Goal: Task Accomplishment & Management: Complete application form

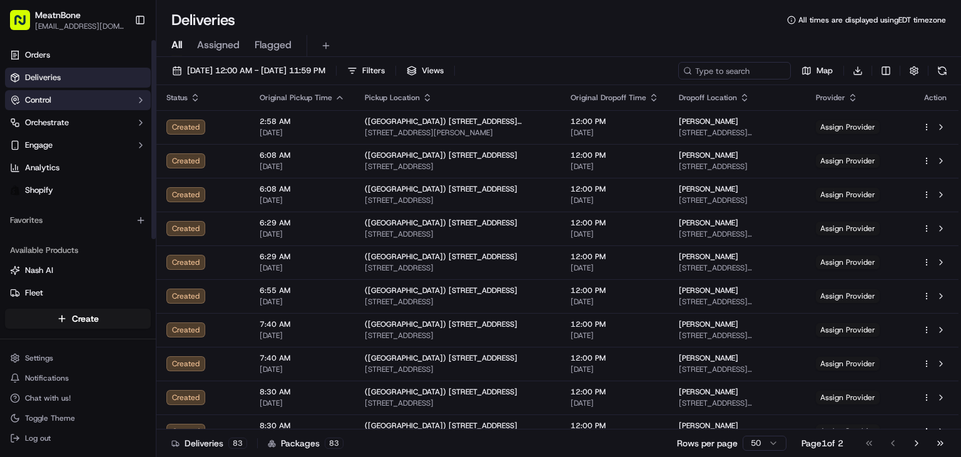
click at [107, 103] on button "Control" at bounding box center [78, 100] width 146 height 20
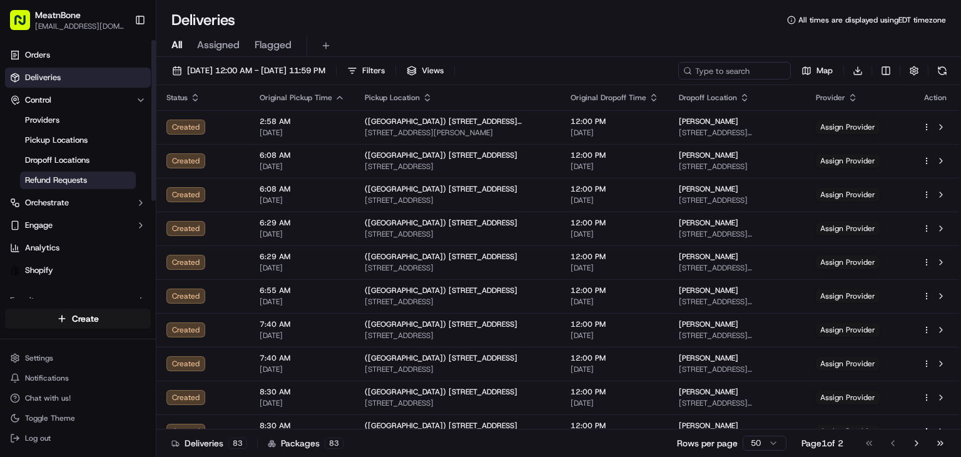
click at [95, 186] on link "Refund Requests" at bounding box center [78, 180] width 116 height 18
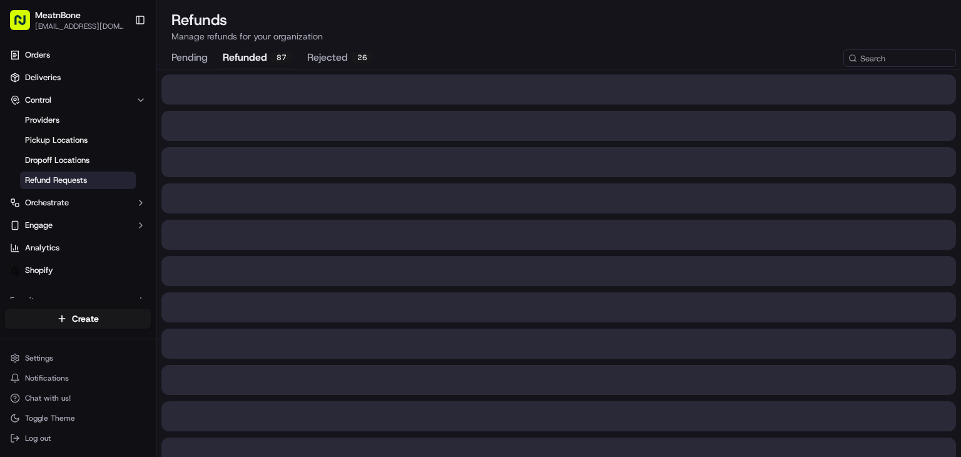
click at [253, 64] on button "refunded 87" at bounding box center [257, 58] width 69 height 21
click at [335, 64] on button "rejected 26" at bounding box center [340, 58] width 66 height 21
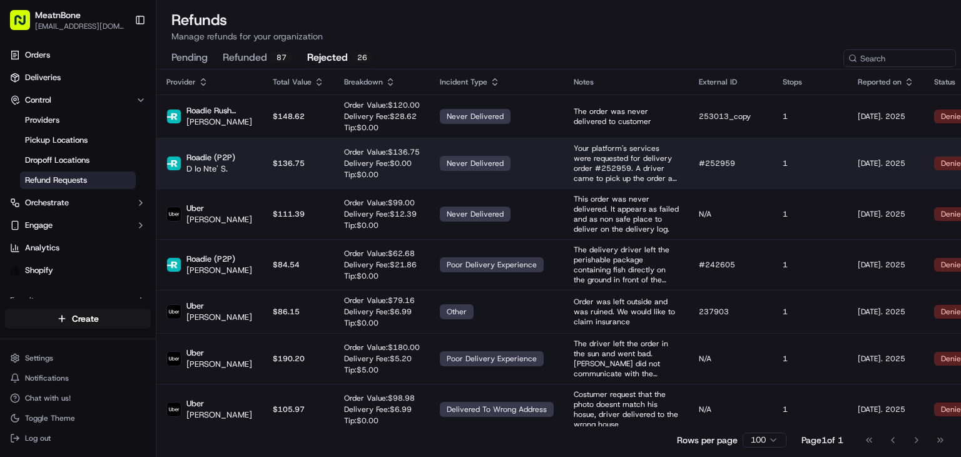
click at [675, 173] on p "Your platform's services were requested for delivery order #252959. A driver ca…" at bounding box center [626, 163] width 105 height 40
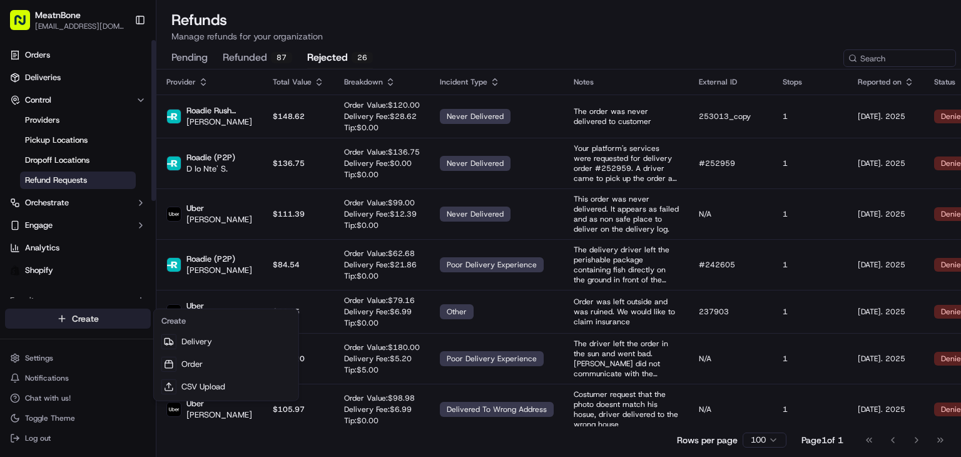
click at [69, 325] on html "MeatnBone orders@meatnbone.com Toggle Sidebar Orders Deliveries Control Provide…" at bounding box center [480, 228] width 961 height 457
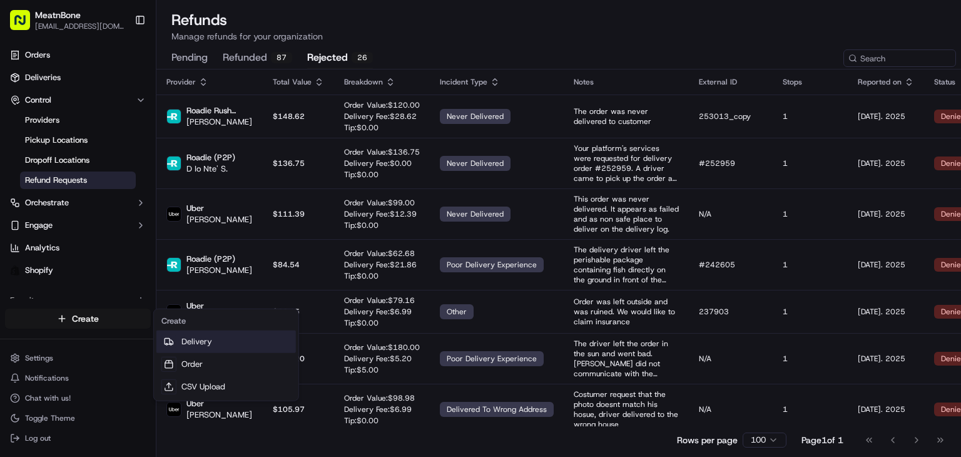
click at [227, 340] on link "Delivery" at bounding box center [226, 341] width 140 height 23
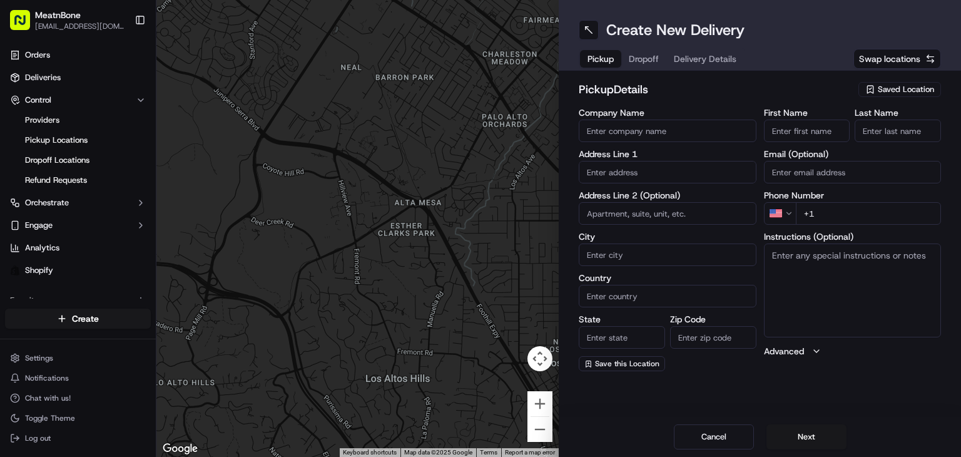
click at [902, 89] on span "Saved Location" at bounding box center [906, 89] width 56 height 11
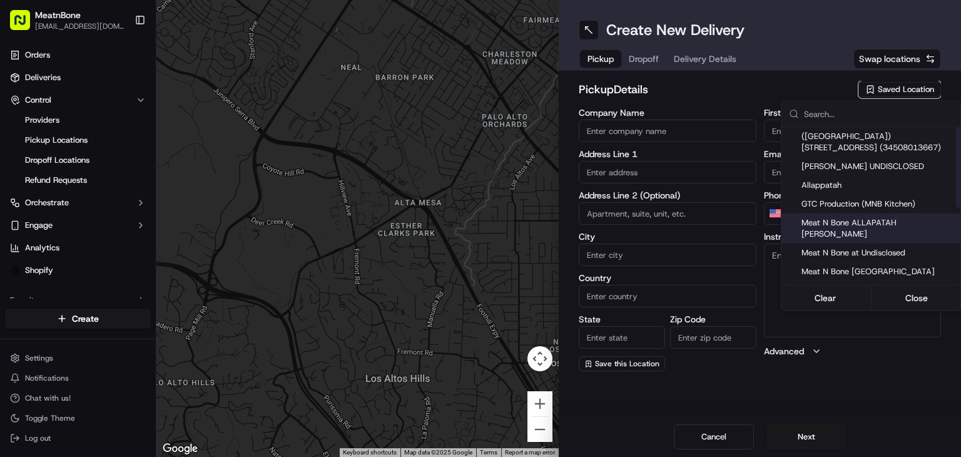
click at [881, 220] on span "Meat N Bone ALLAPATAH [PERSON_NAME]" at bounding box center [879, 228] width 154 height 23
type input "Meat N Bone ALLAPATAH [PERSON_NAME]"
type input "[STREET_ADDRESS]"
type input "[GEOGRAPHIC_DATA]"
type input "US"
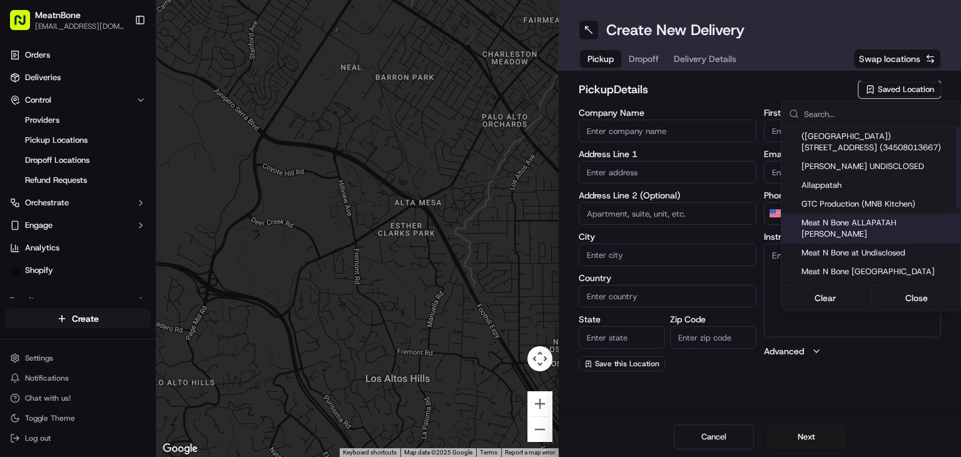
type input "FL"
type input "33142"
type input "[PERSON_NAME]"
type input "bello"
type input "[PERSON_NAME][EMAIL_ADDRESS][DOMAIN_NAME]"
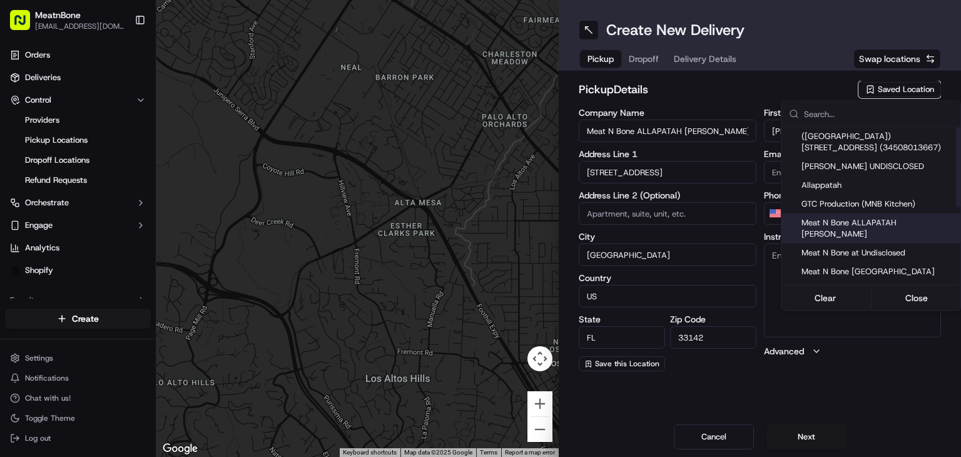
type input "[PHONE_NUMBER]"
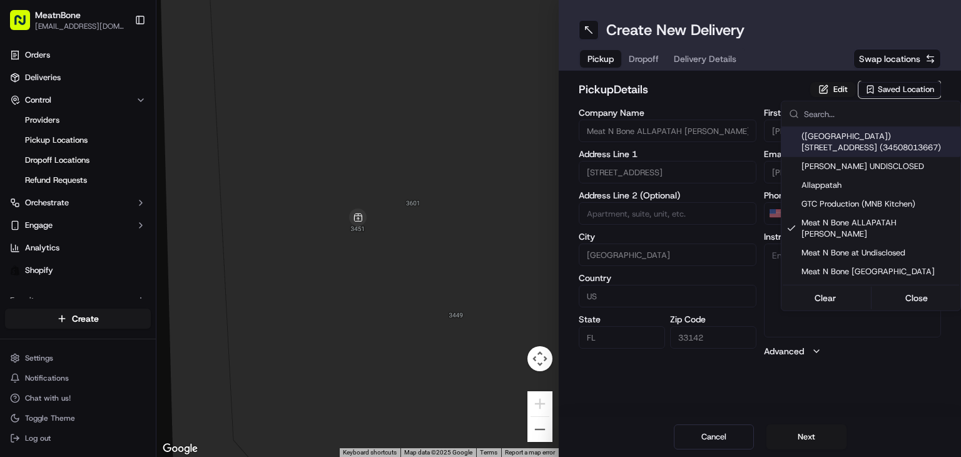
click at [640, 63] on html "MeatnBone orders@meatnbone.com Toggle Sidebar Orders Deliveries Control Provide…" at bounding box center [480, 228] width 961 height 457
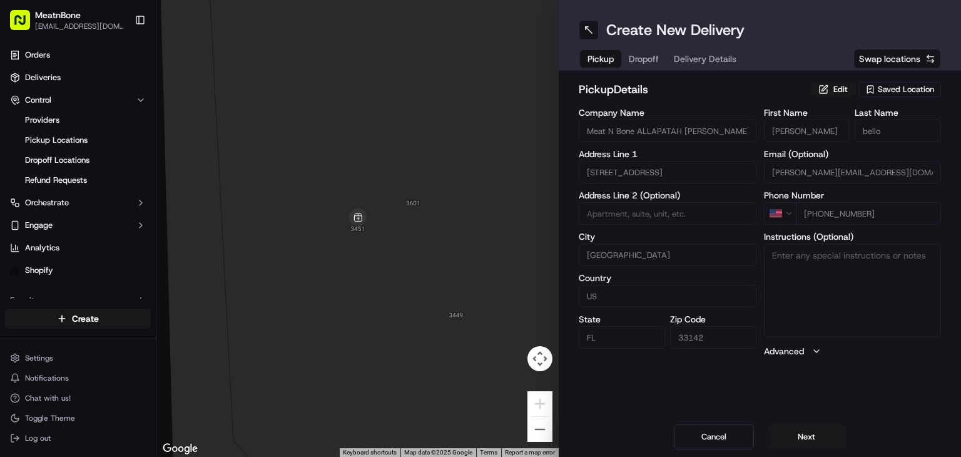
click at [639, 63] on button "Dropoff" at bounding box center [643, 59] width 45 height 18
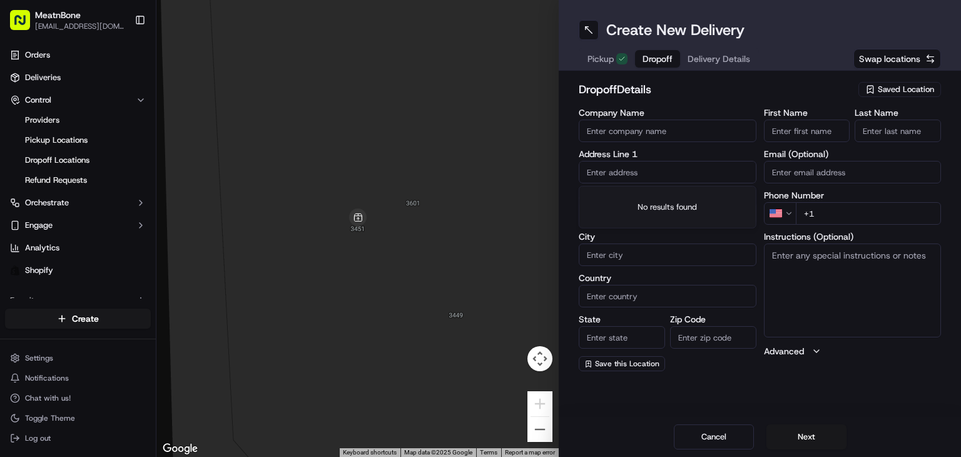
drag, startPoint x: 701, startPoint y: 176, endPoint x: 700, endPoint y: 193, distance: 16.3
click at [700, 192] on body "MeatnBone orders@meatnbone.com Toggle Sidebar Orders Deliveries Control Provide…" at bounding box center [480, 228] width 961 height 457
paste input "[GEOGRAPHIC_DATA] - [GEOGRAPHIC_DATA] [STREET_ADDRESS]"
click at [588, 175] on input "[GEOGRAPHIC_DATA] - [GEOGRAPHIC_DATA] [STREET_ADDRESS]" at bounding box center [668, 172] width 178 height 23
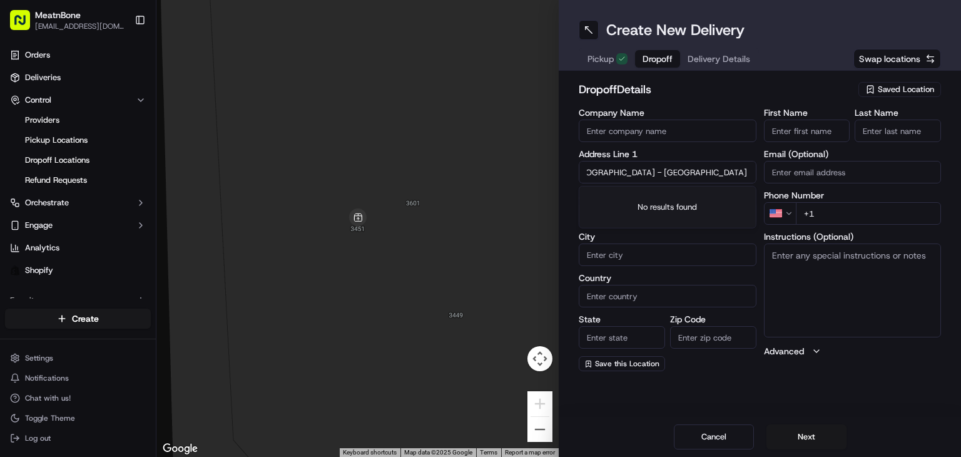
scroll to position [0, 0]
drag, startPoint x: 665, startPoint y: 171, endPoint x: 601, endPoint y: 183, distance: 64.8
click at [538, 193] on div "← Move left → Move right ↑ Move up ↓ Move down + Zoom in - Zoom out Home Jump l…" at bounding box center [558, 228] width 805 height 457
type input "[STREET_ADDRESS]"
type input "[GEOGRAPHIC_DATA] - [GEOGRAPHIC_DATA]"
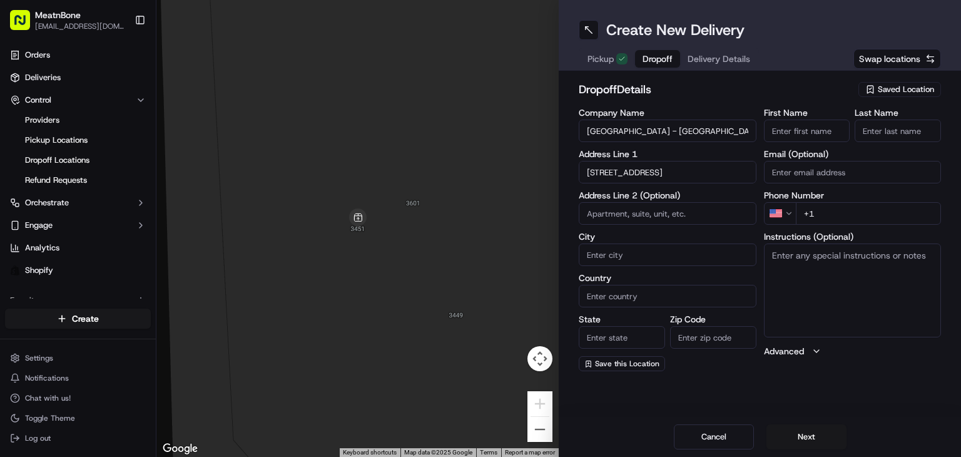
click at [788, 136] on input "First Name" at bounding box center [807, 131] width 86 height 23
type input "gust"
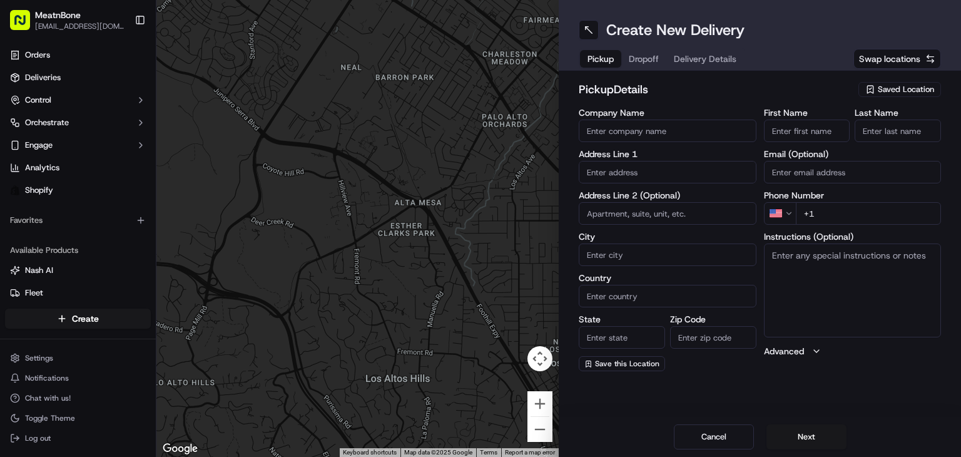
click at [876, 89] on div "Saved Location" at bounding box center [900, 89] width 83 height 15
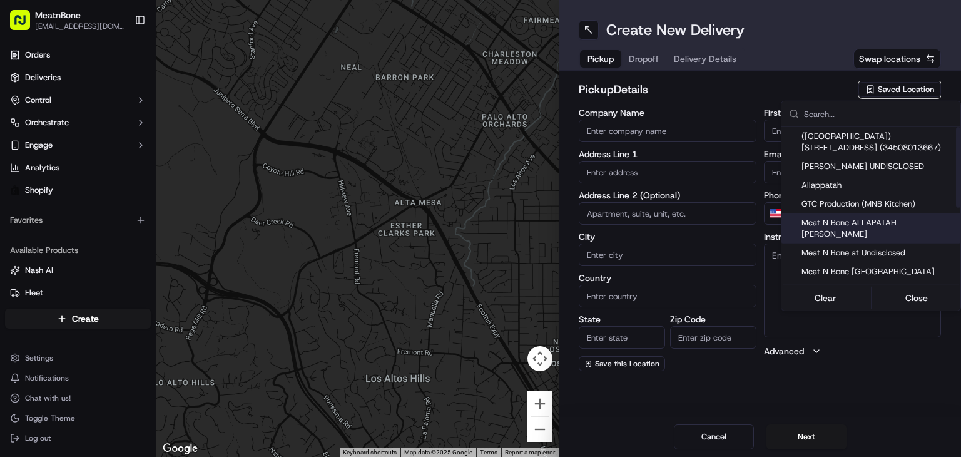
click at [898, 217] on span "Meat N Bone ALLAPATAH [PERSON_NAME]" at bounding box center [879, 228] width 154 height 23
type input "Meat N Bone ALLAPATAH [PERSON_NAME]"
type input "[STREET_ADDRESS]"
type input "[GEOGRAPHIC_DATA]"
type input "US"
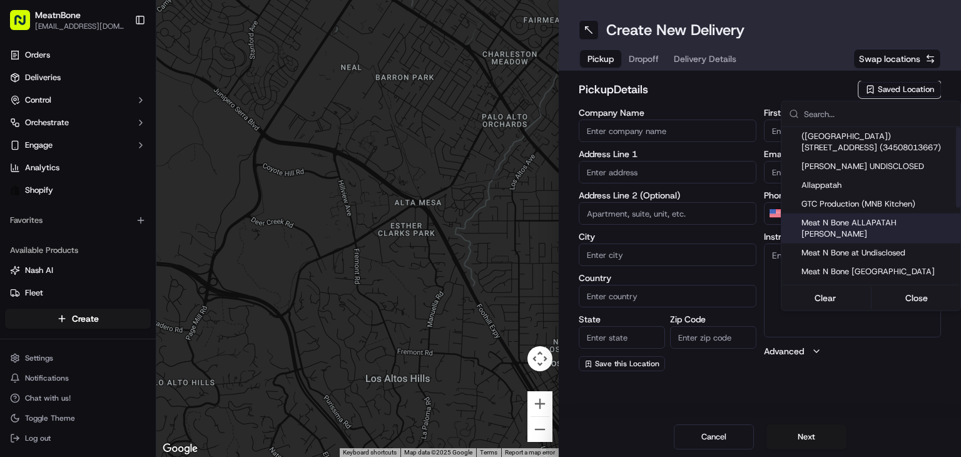
type input "FL"
type input "33142"
type input "[PERSON_NAME]"
type input "bello"
type input "[PERSON_NAME][EMAIL_ADDRESS][DOMAIN_NAME]"
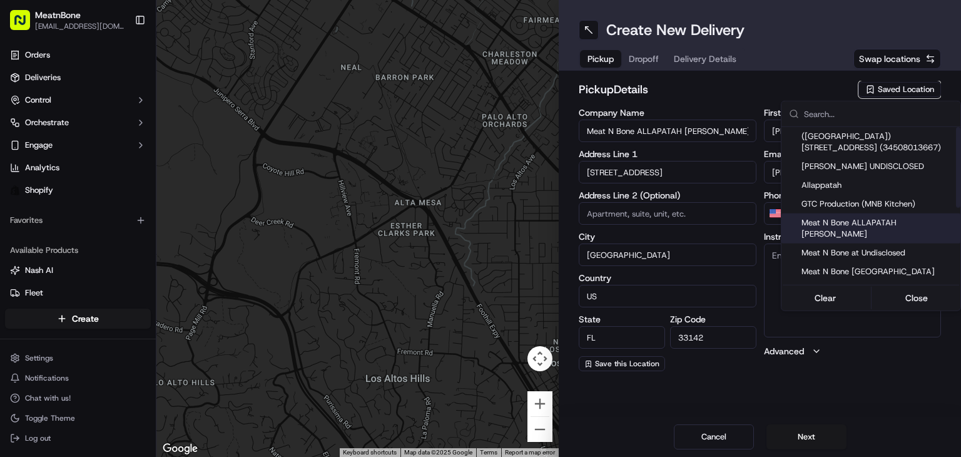
type input "[PHONE_NUMBER]"
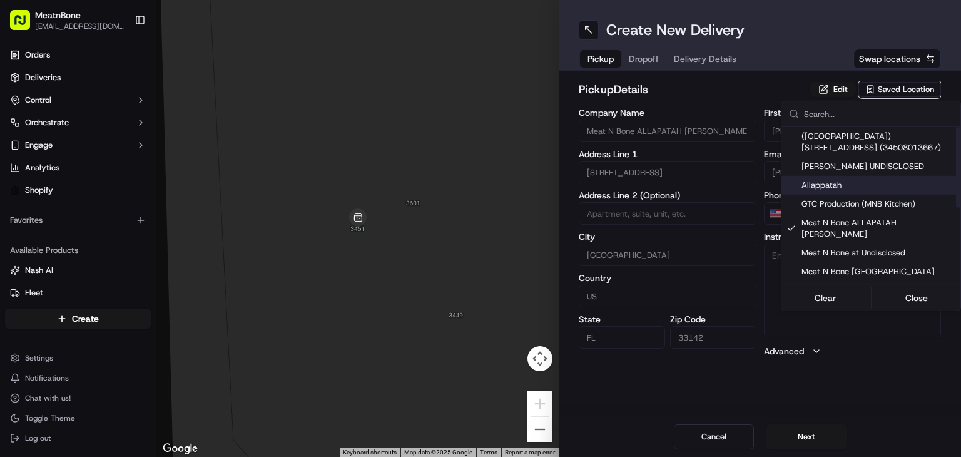
click at [651, 60] on html "MeatnBone [EMAIL_ADDRESS][DOMAIN_NAME] Toggle Sidebar Orders Deliveries Control…" at bounding box center [480, 228] width 961 height 457
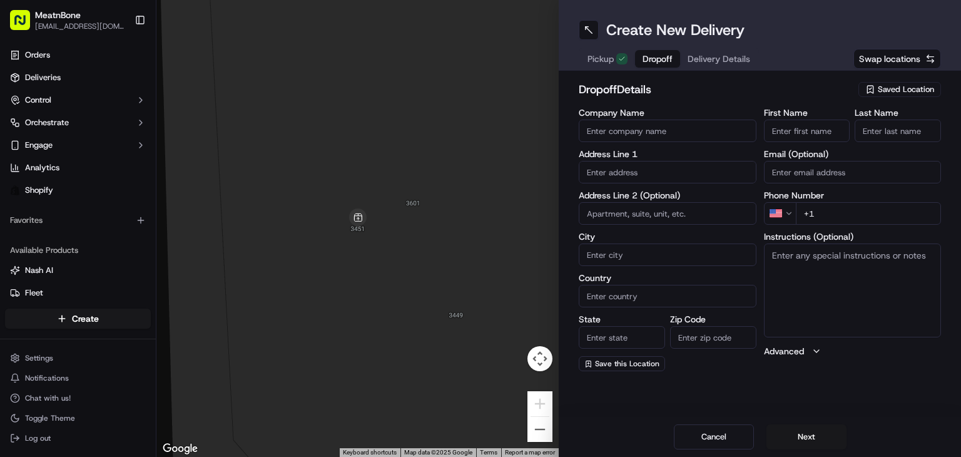
click at [651, 60] on span "Dropoff" at bounding box center [658, 59] width 30 height 13
click at [621, 166] on input "text" at bounding box center [668, 172] width 178 height 23
paste input "[GEOGRAPHIC_DATA] - [GEOGRAPHIC_DATA] [STREET_ADDRESS]"
click at [603, 165] on input "[GEOGRAPHIC_DATA] - [GEOGRAPHIC_DATA] [STREET_ADDRESS]" at bounding box center [668, 172] width 178 height 23
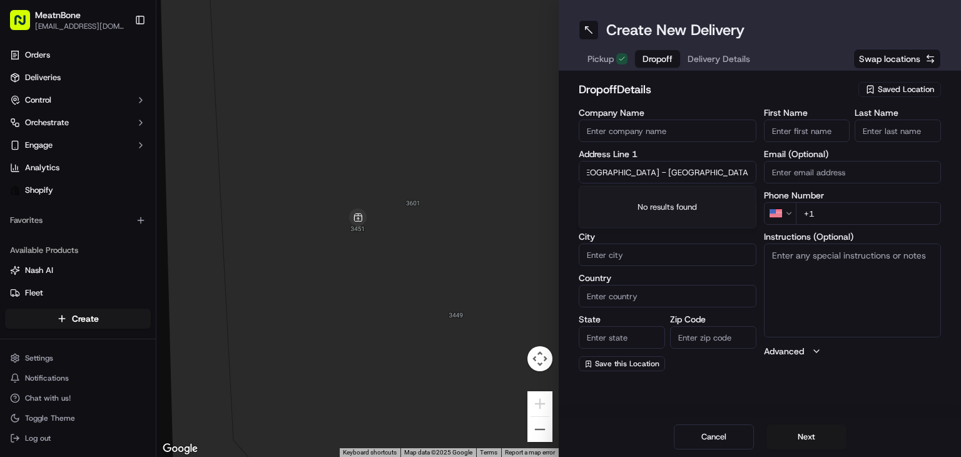
scroll to position [0, 0]
drag, startPoint x: 663, startPoint y: 180, endPoint x: 564, endPoint y: 172, distance: 99.8
click at [564, 172] on div "dropoff Details Saved Location Company Name Address Line 1 [GEOGRAPHIC_DATA] - …" at bounding box center [760, 226] width 402 height 310
type input "[STREET_ADDRESS]"
type input "[GEOGRAPHIC_DATA] - [GEOGRAPHIC_DATA]"
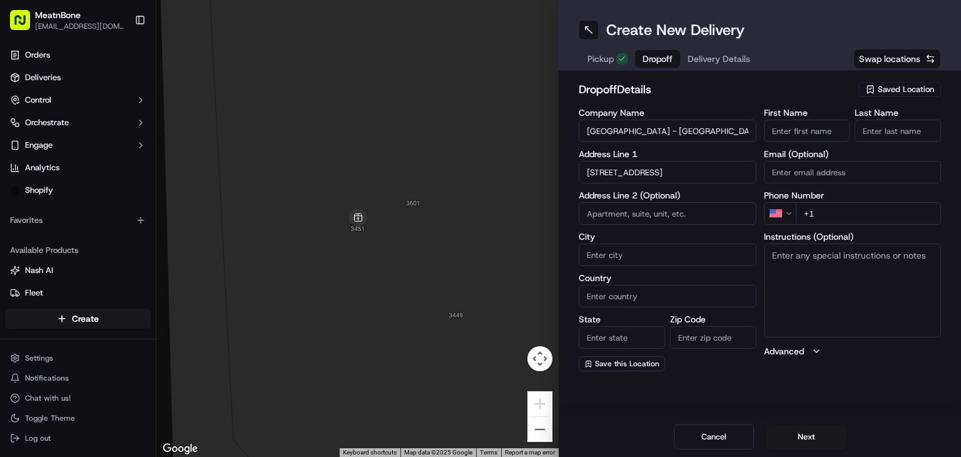
click at [793, 128] on input "First Name" at bounding box center [807, 131] width 86 height 23
type input "[PERSON_NAME]"
click at [878, 126] on input "Last Name" at bounding box center [898, 131] width 86 height 23
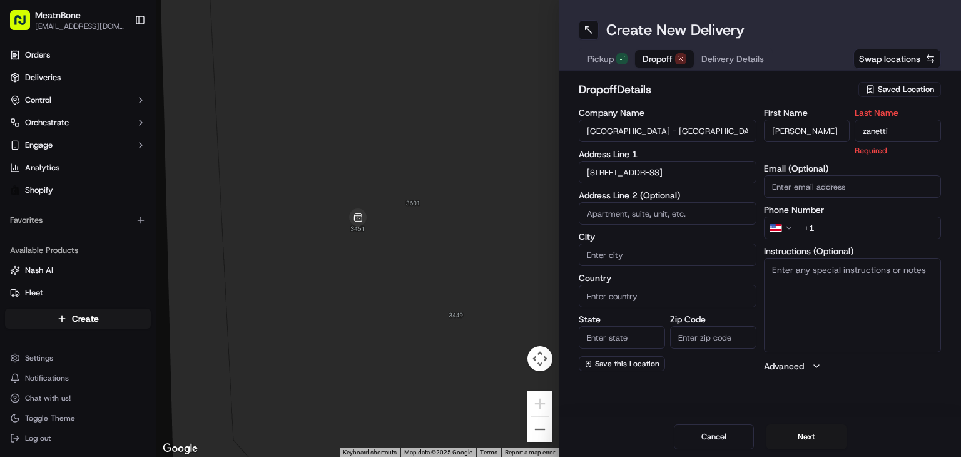
type input "zanetti"
click at [631, 167] on input "[STREET_ADDRESS]" at bounding box center [668, 172] width 178 height 23
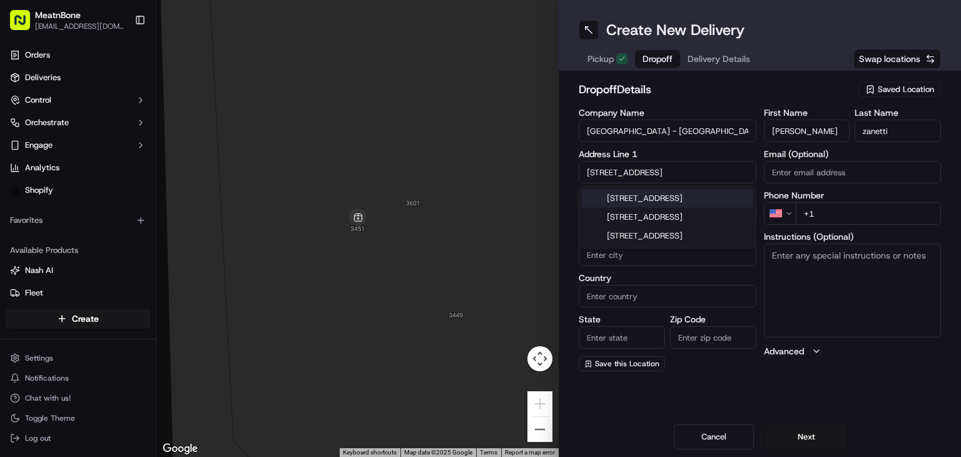
click at [679, 208] on div "[STREET_ADDRESS]" at bounding box center [667, 198] width 171 height 19
type input "[STREET_ADDRESS]"
type input "[GEOGRAPHIC_DATA]"
type input "FL"
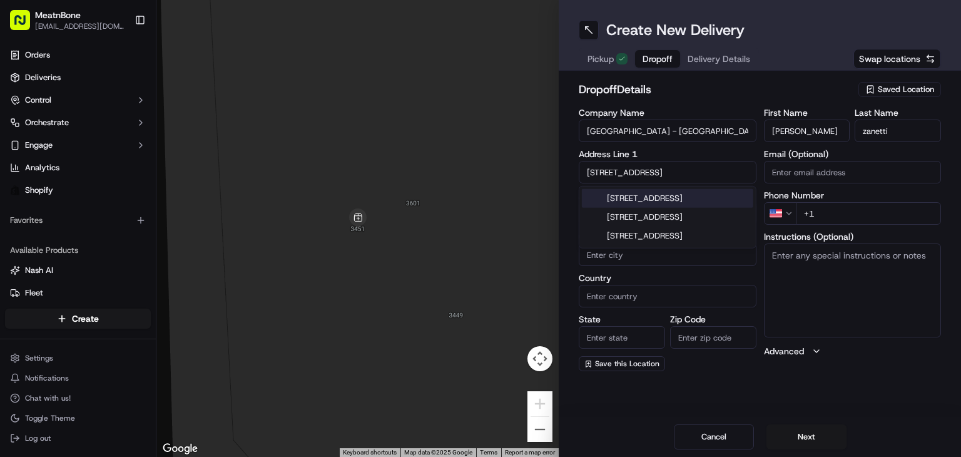
type input "33137"
type input "[STREET_ADDRESS]"
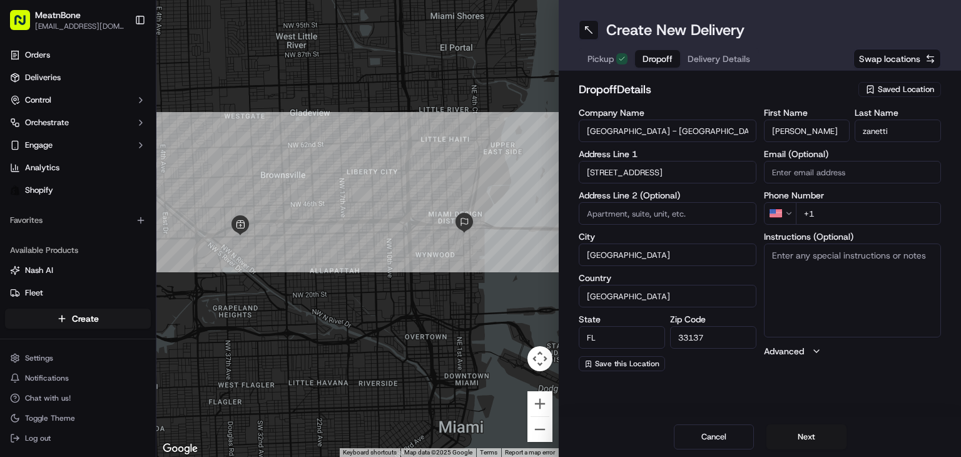
click at [830, 270] on textarea "Instructions (Optional)" at bounding box center [853, 290] width 178 height 94
type textarea "call customer upon arrival"
click at [869, 216] on input "+1" at bounding box center [869, 213] width 146 height 23
type input "[PHONE_NUMBER]"
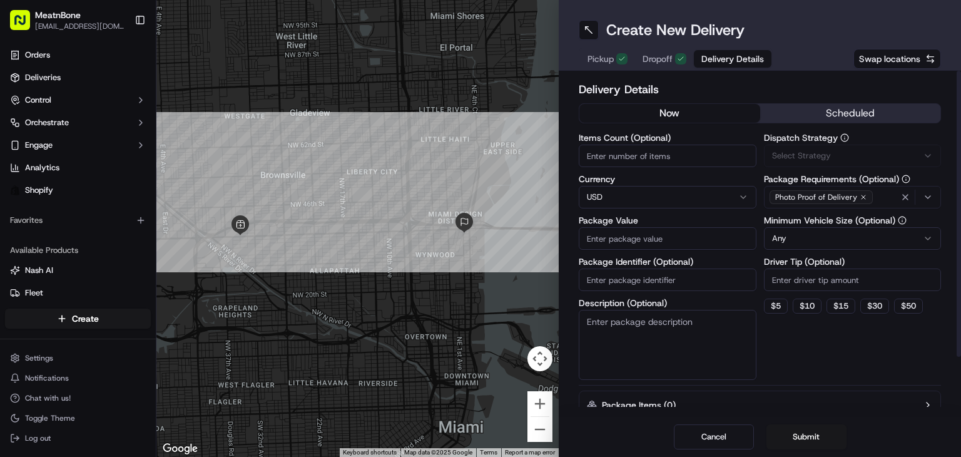
click at [710, 60] on span "Delivery Details" at bounding box center [732, 59] width 63 height 13
click at [599, 155] on input "Items Count (Optional)" at bounding box center [668, 156] width 178 height 23
click at [616, 146] on input "30" at bounding box center [668, 156] width 178 height 23
type input "3"
type input "40"
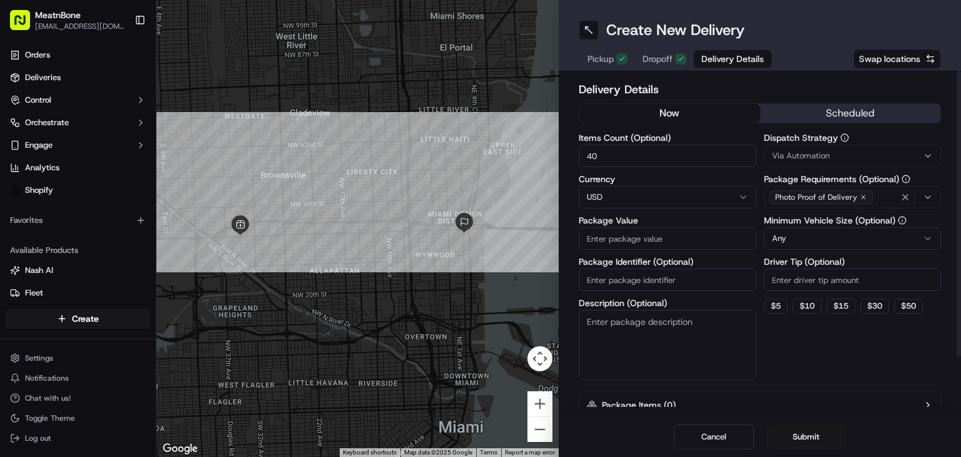
click at [626, 257] on label "Package Identifier (Optional)" at bounding box center [668, 261] width 178 height 9
click at [626, 268] on input "Package Identifier (Optional)" at bounding box center [668, 279] width 178 height 23
click at [603, 230] on input "Package Value" at bounding box center [668, 238] width 178 height 23
type input "250.00"
click at [642, 278] on input "Package Identifier (Optional)" at bounding box center [668, 279] width 178 height 23
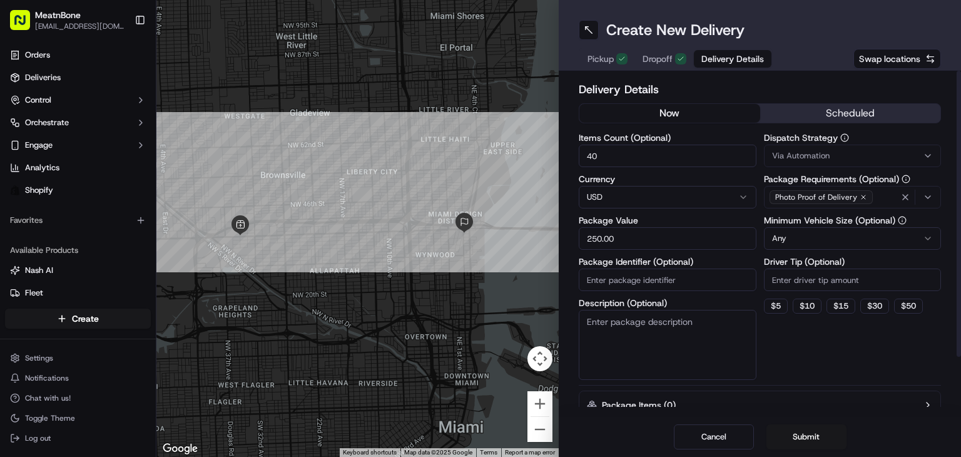
paste input "256319"
type input "256319"
click at [846, 251] on div "Dispatch Strategy Via Automation Package Requirements (Optional) Photo Proof of…" at bounding box center [853, 256] width 178 height 247
click at [825, 242] on html "MeatnBone [EMAIL_ADDRESS][DOMAIN_NAME] Toggle Sidebar Orders Deliveries Control…" at bounding box center [480, 228] width 961 height 457
click at [772, 308] on button "$ 5" at bounding box center [776, 305] width 24 height 15
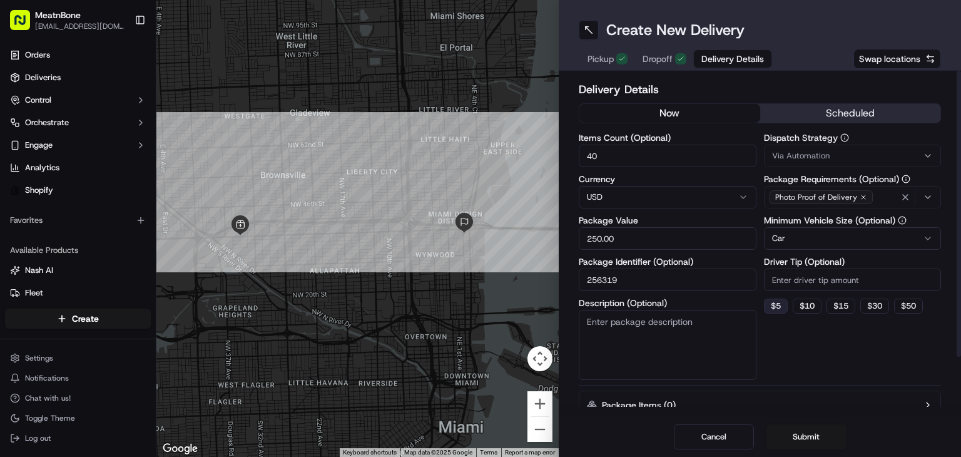
type input "5"
click at [680, 323] on textarea "Description (Optional)" at bounding box center [668, 345] width 178 height 70
click at [812, 442] on button "Submit" at bounding box center [807, 436] width 80 height 25
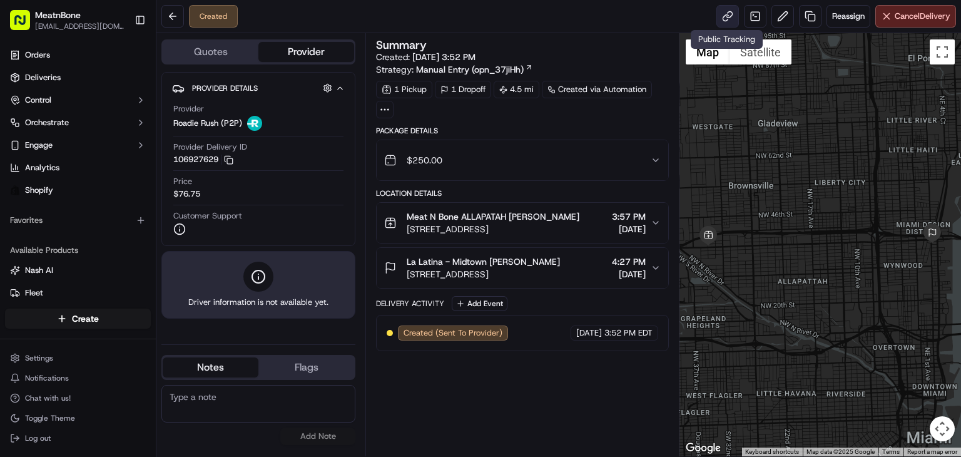
click at [718, 18] on link at bounding box center [727, 16] width 23 height 23
